Goal: Navigation & Orientation: Find specific page/section

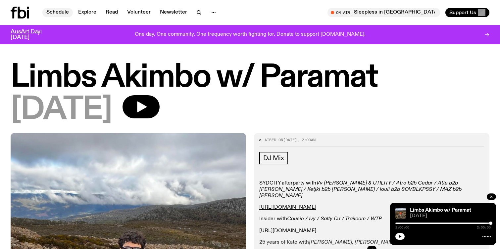
click at [54, 11] on link "Schedule" at bounding box center [57, 12] width 30 height 9
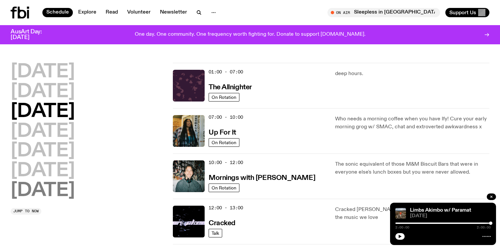
click at [37, 187] on h2 "[DATE]" at bounding box center [43, 191] width 64 height 19
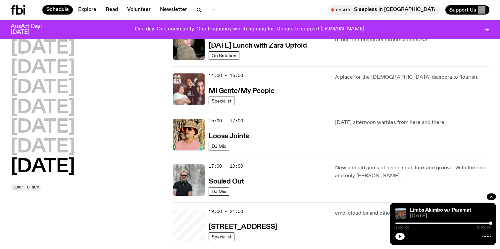
scroll to position [317, 0]
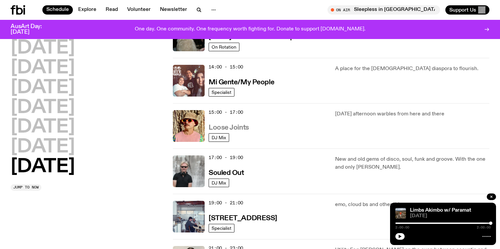
click at [234, 128] on h3 "Loose Joints" at bounding box center [229, 128] width 40 height 7
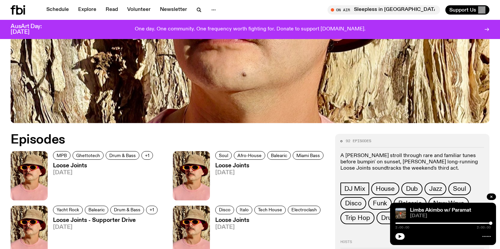
scroll to position [243, 0]
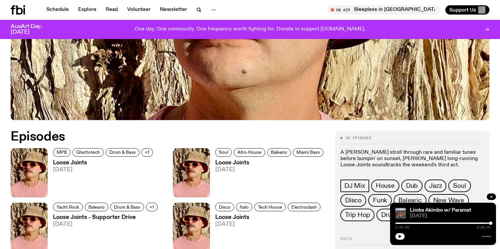
click at [67, 163] on h3 "Loose Joints" at bounding box center [104, 163] width 102 height 6
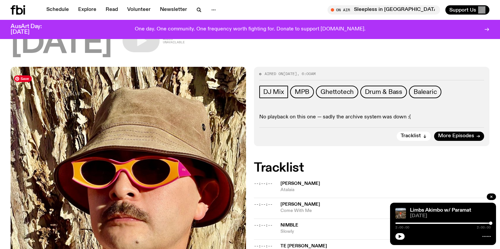
scroll to position [61, 0]
click at [460, 136] on span "More Episodes" at bounding box center [456, 136] width 36 height 5
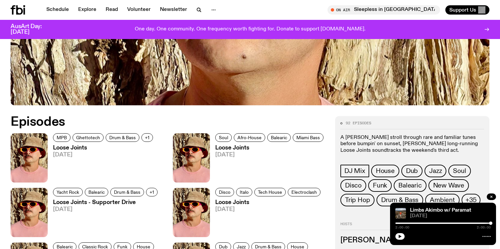
scroll to position [268, 0]
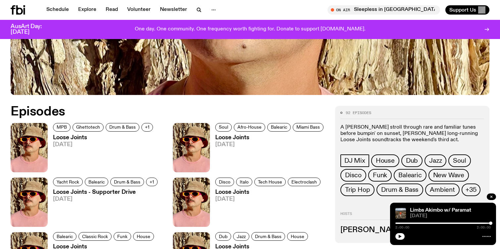
click at [233, 137] on h3 "Loose Joints" at bounding box center [270, 138] width 110 height 6
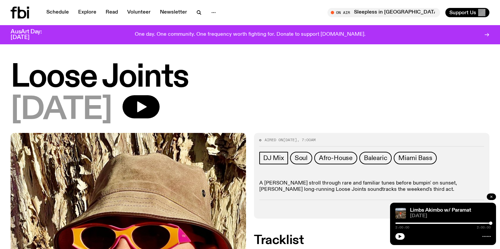
click at [493, 195] on icon "button" at bounding box center [491, 197] width 4 height 4
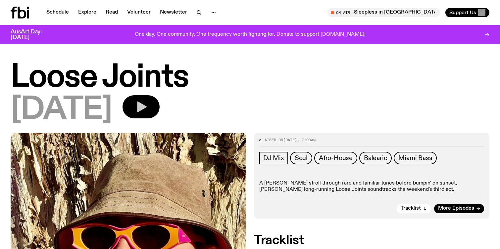
click at [147, 105] on icon "button" at bounding box center [142, 107] width 10 height 11
